Goal: Check status: Check status

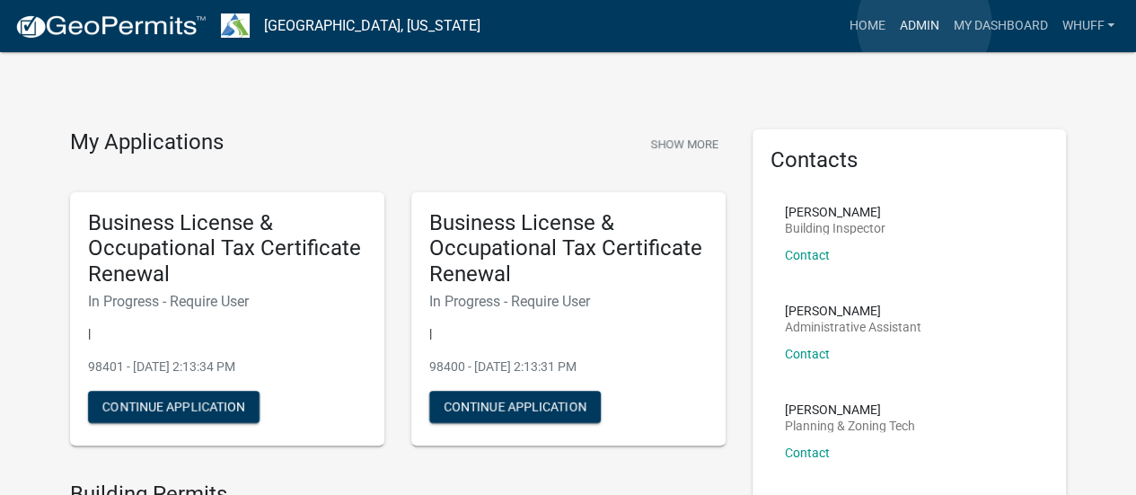
click at [924, 24] on link "Admin" at bounding box center [919, 26] width 54 height 34
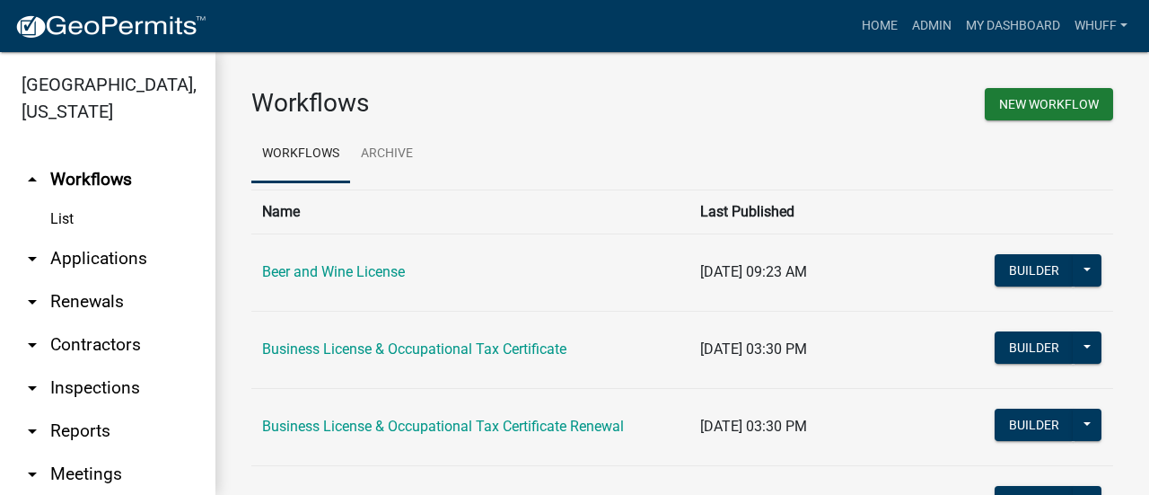
click at [104, 261] on link "arrow_drop_down Applications" at bounding box center [107, 258] width 215 height 43
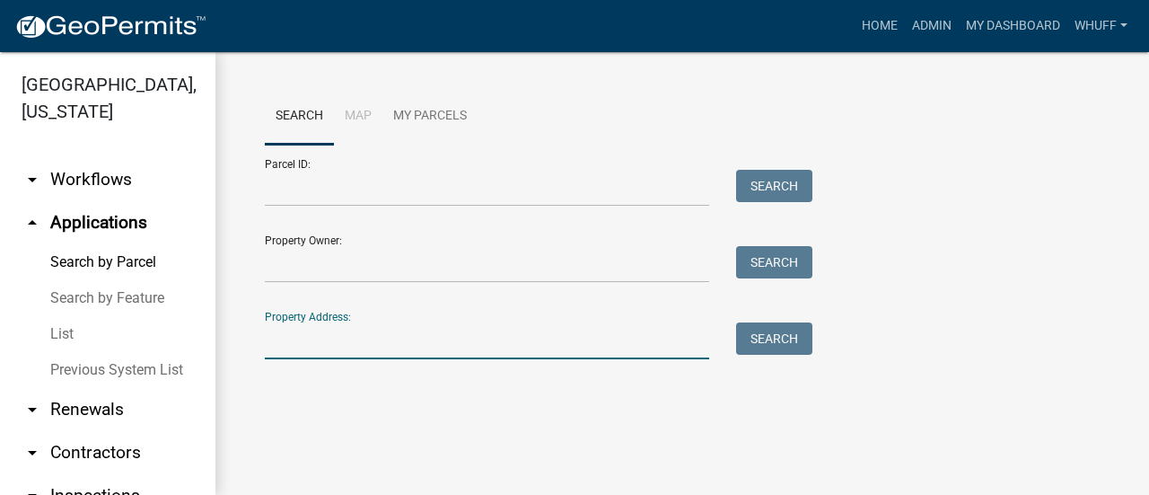
click at [365, 328] on input "Property Address:" at bounding box center [487, 340] width 444 height 37
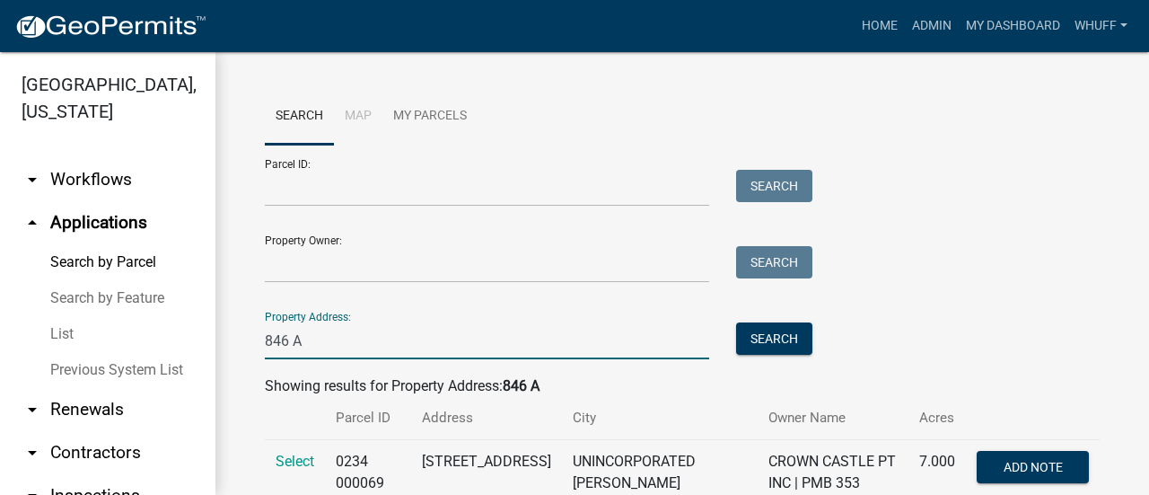
scroll to position [59, 0]
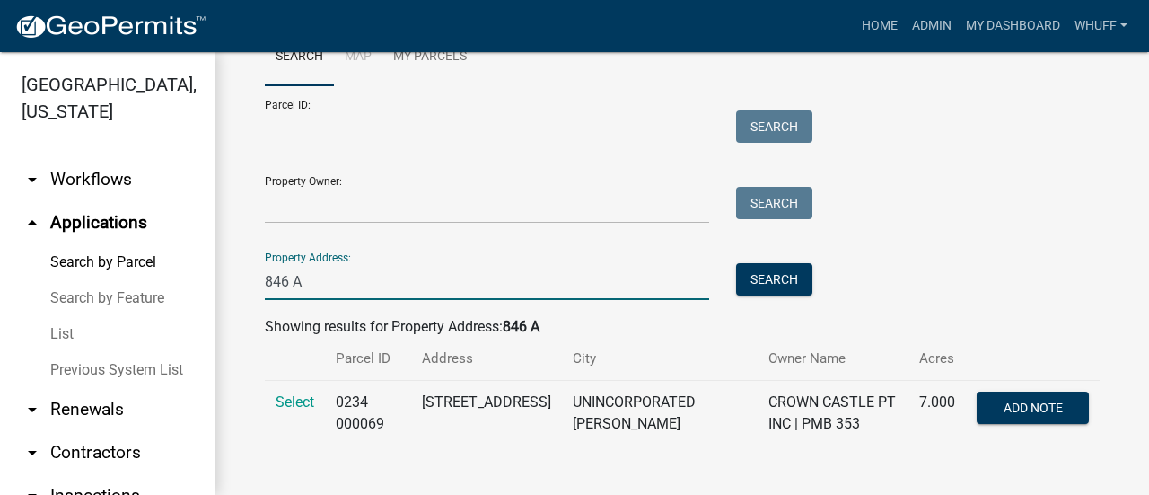
type input "846 A"
click at [282, 403] on span "Select" at bounding box center [295, 401] width 39 height 17
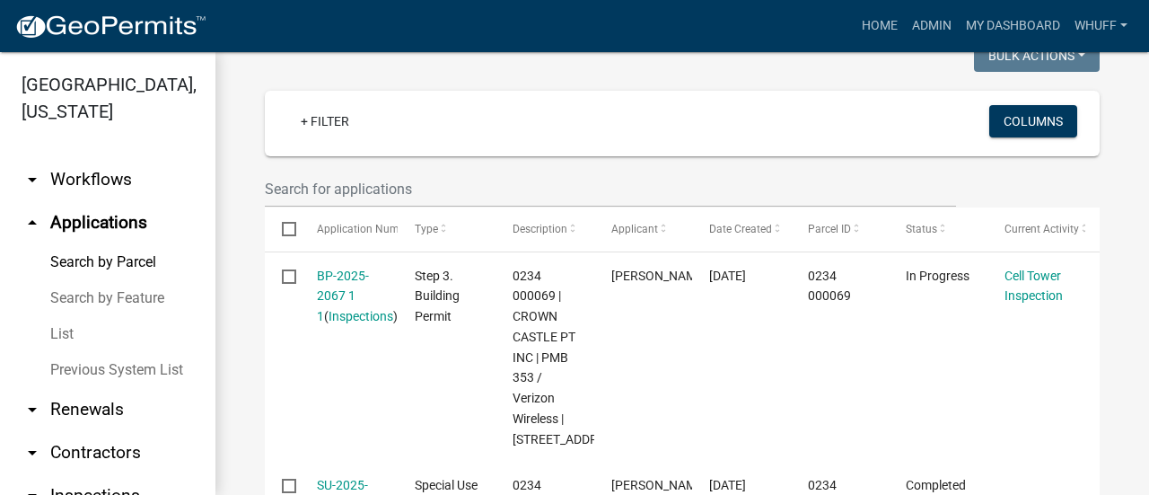
scroll to position [489, 0]
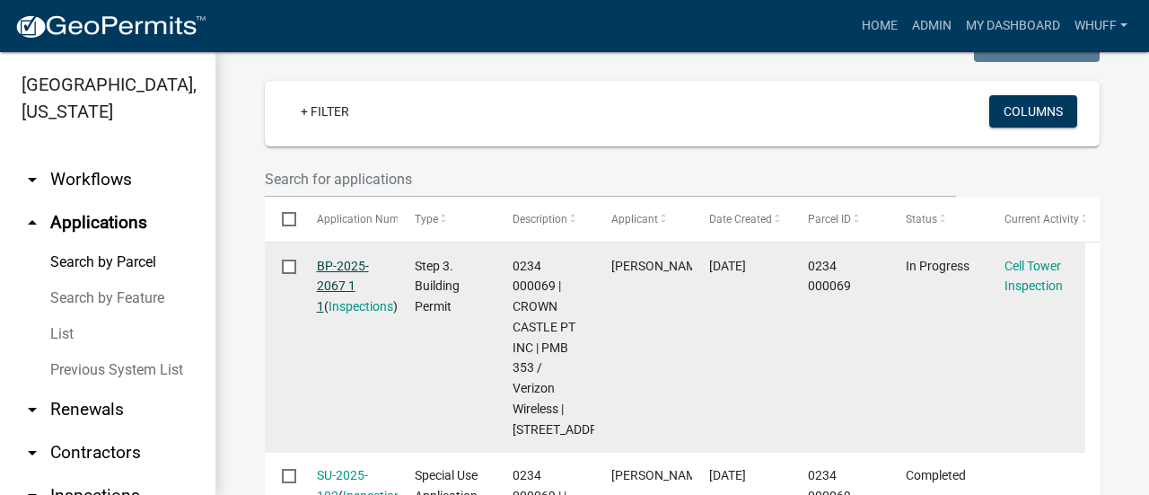
click at [354, 288] on link "BP-2025-2067 1 1" at bounding box center [343, 287] width 52 height 56
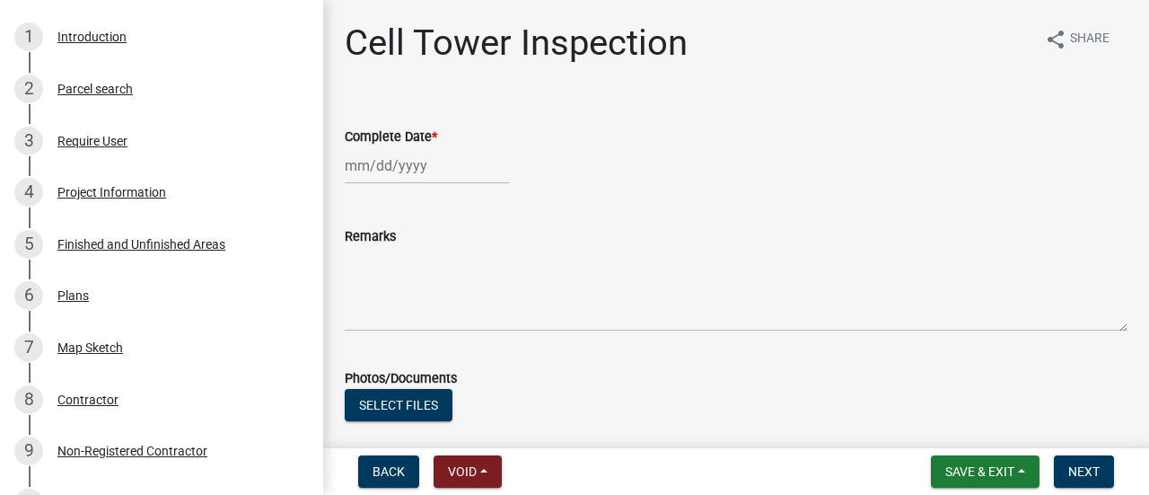
scroll to position [285, 0]
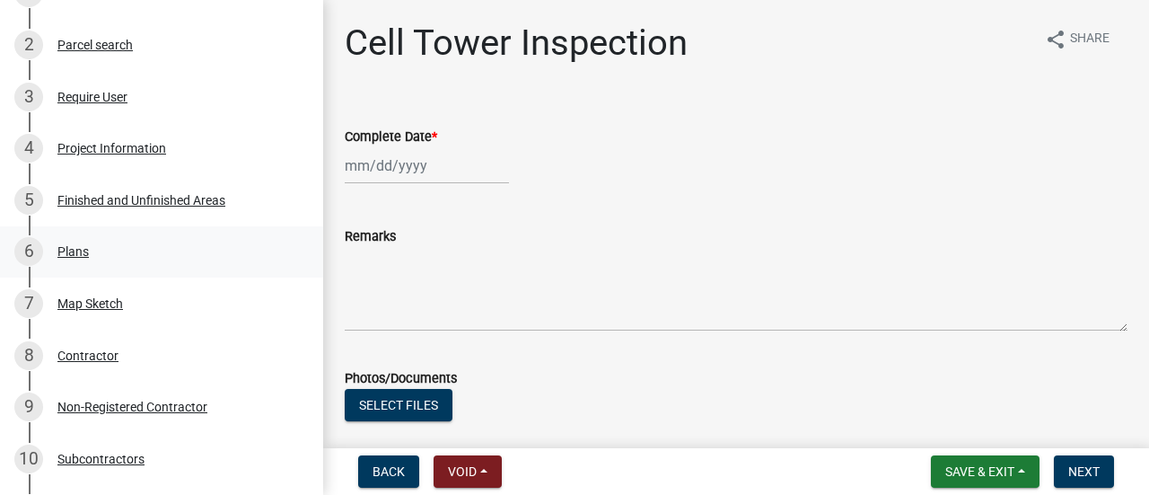
click at [95, 250] on div "6 Plans" at bounding box center [154, 251] width 280 height 29
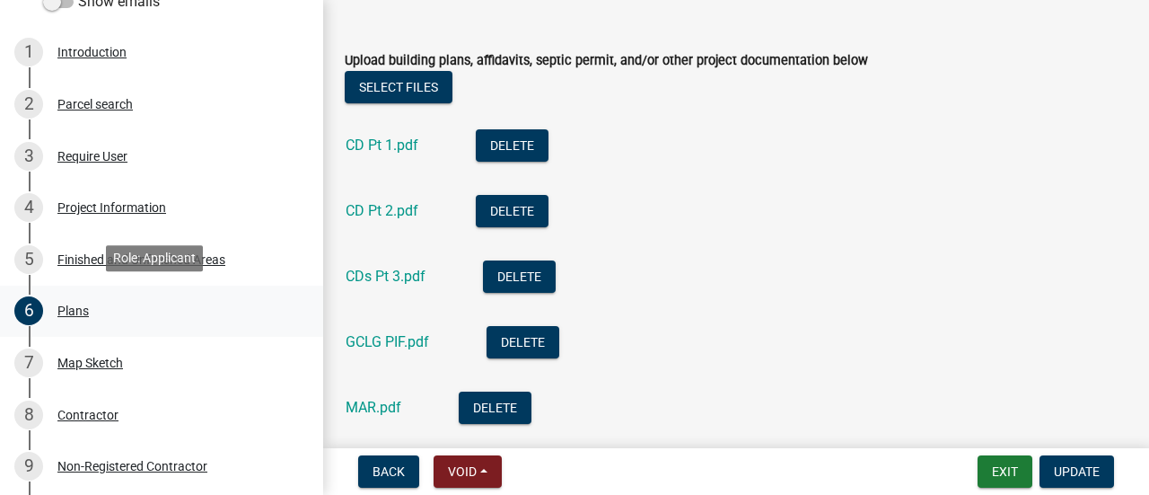
scroll to position [226, 0]
click at [101, 205] on div "Project Information" at bounding box center [111, 206] width 109 height 13
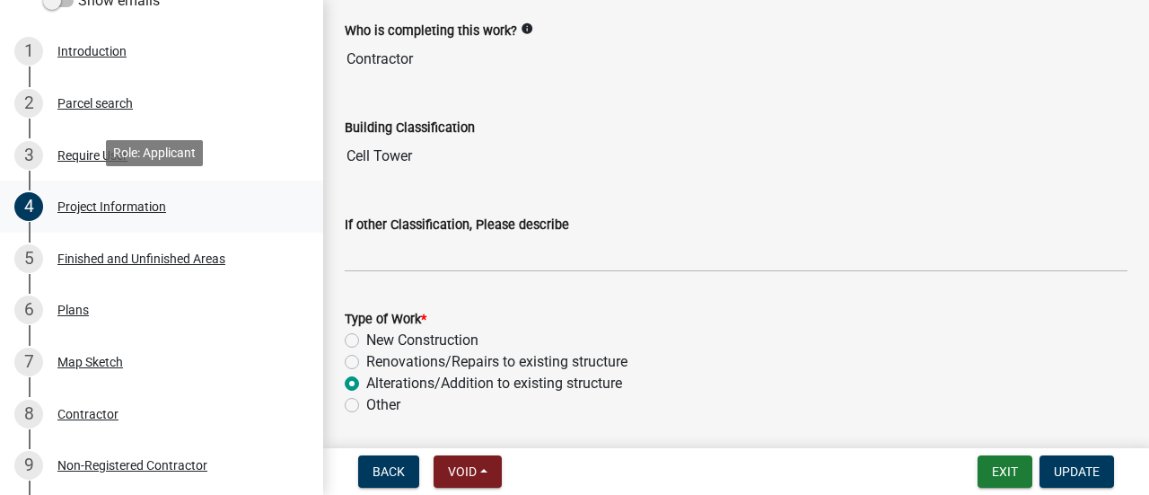
scroll to position [1327, 0]
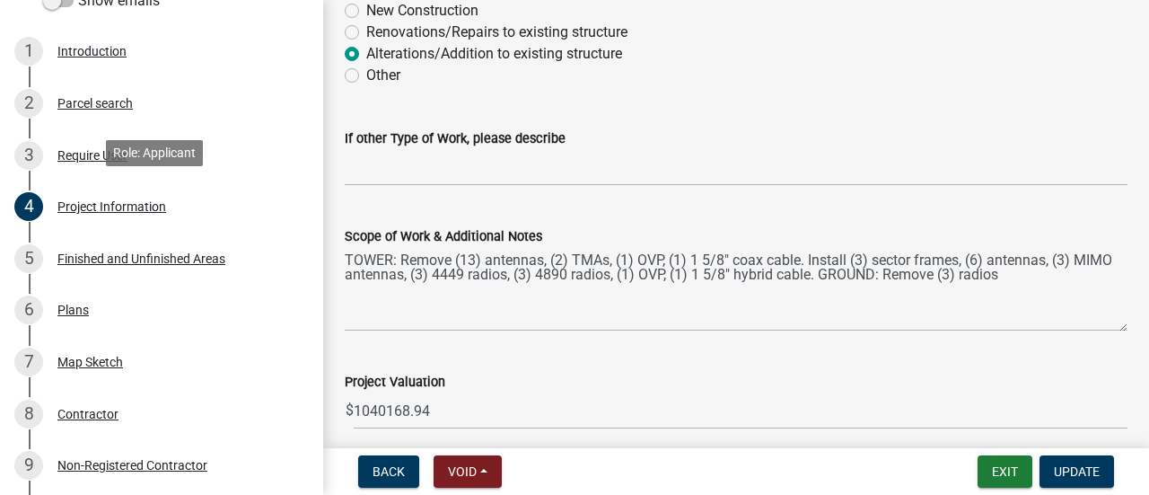
click at [801, 374] on div "Project Valuation" at bounding box center [736, 382] width 783 height 22
click at [80, 312] on div "Plans" at bounding box center [72, 309] width 31 height 13
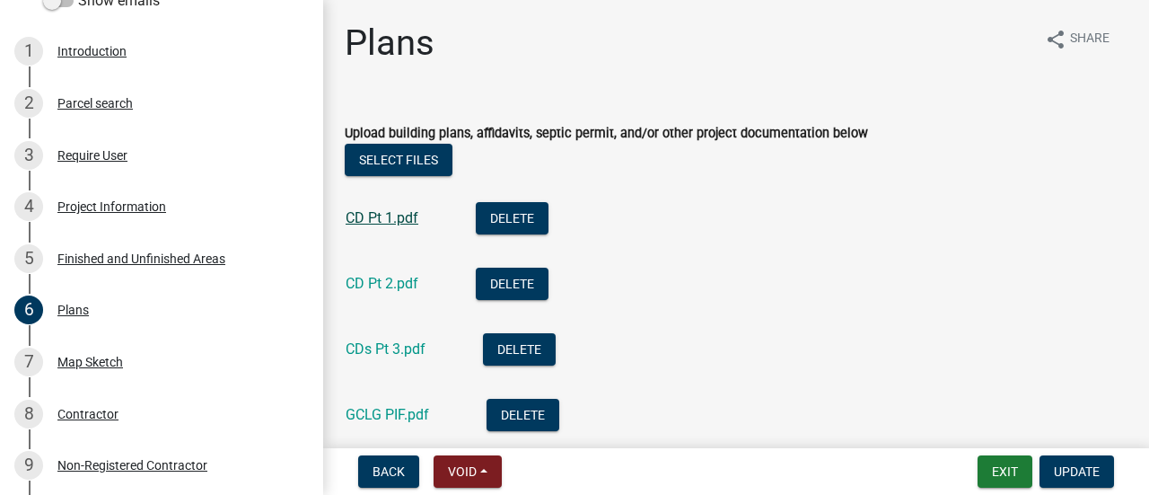
click at [399, 218] on link "CD Pt 1.pdf" at bounding box center [382, 217] width 73 height 17
click at [395, 282] on link "CD Pt 2.pdf" at bounding box center [382, 283] width 73 height 17
click at [395, 356] on link "CDs Pt 3.pdf" at bounding box center [386, 348] width 80 height 17
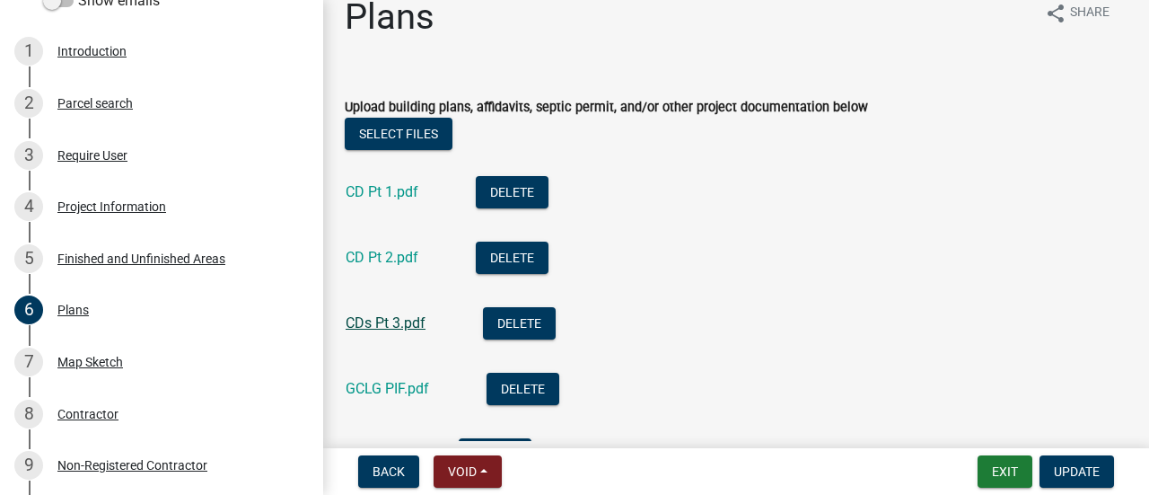
scroll to position [22, 0]
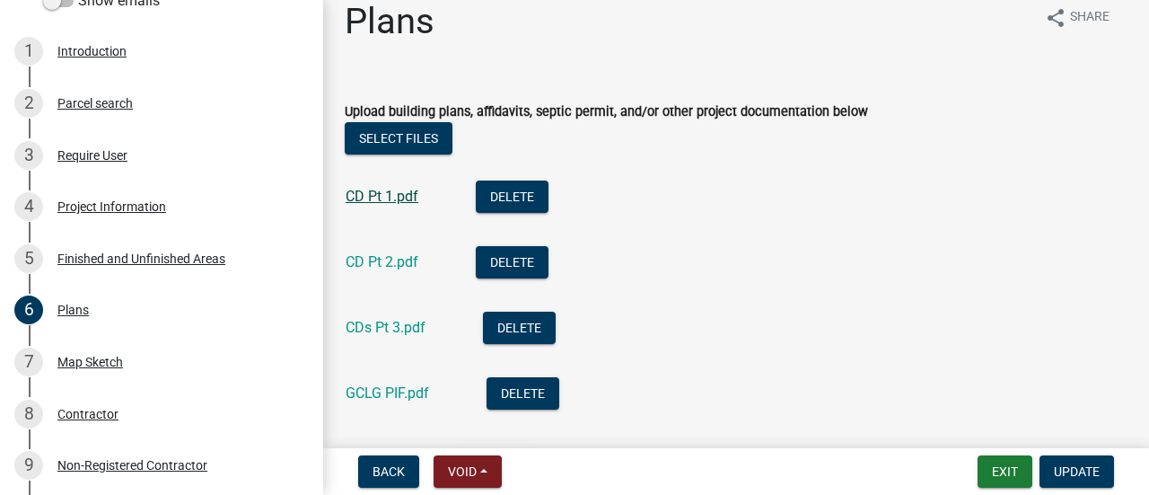
click at [397, 197] on link "CD Pt 1.pdf" at bounding box center [382, 196] width 73 height 17
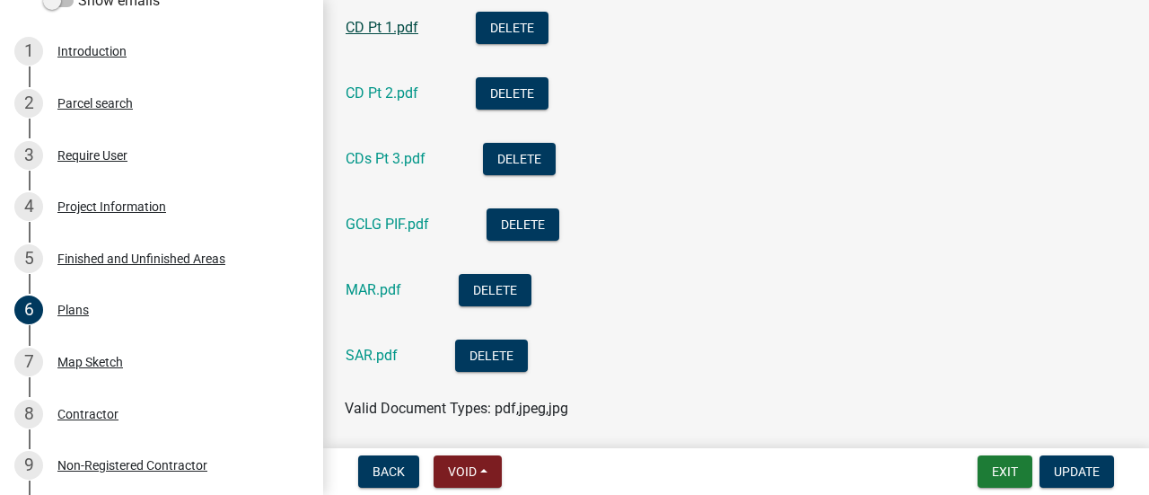
scroll to position [194, 0]
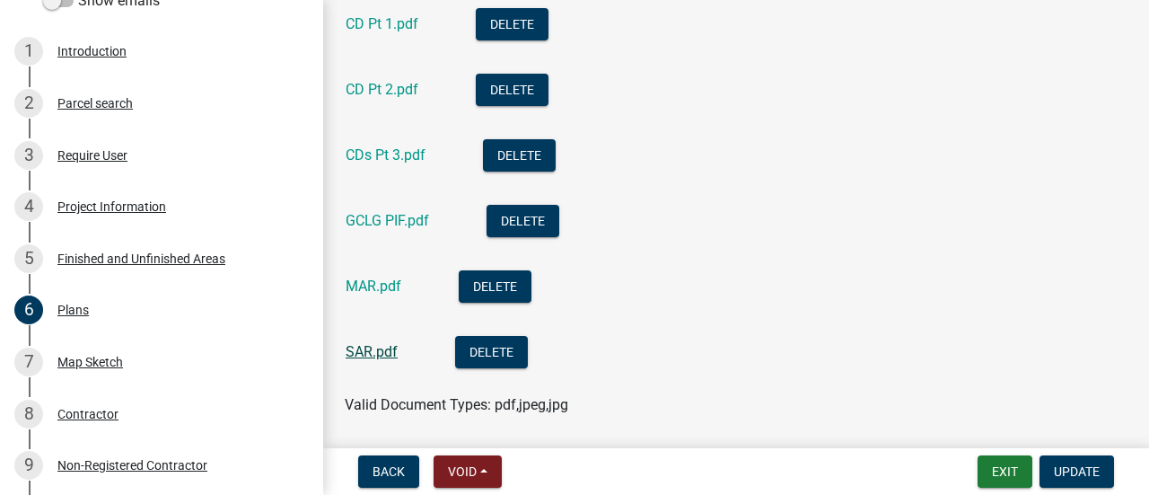
click at [382, 347] on link "SAR.pdf" at bounding box center [372, 351] width 52 height 17
click at [376, 289] on link "MAR.pdf" at bounding box center [374, 285] width 56 height 17
